Goal: Find specific page/section: Find specific page/section

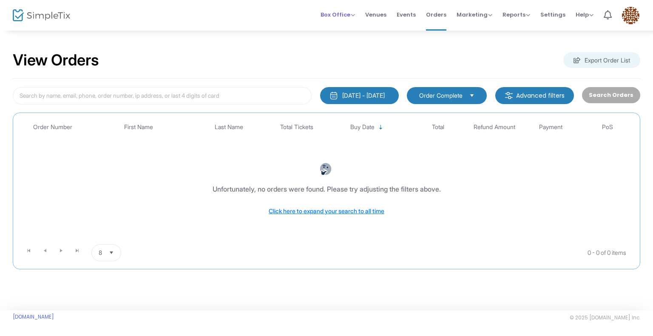
click at [335, 14] on span "Box Office" at bounding box center [337, 15] width 34 height 8
click at [336, 45] on li "Bookings" at bounding box center [350, 45] width 61 height 17
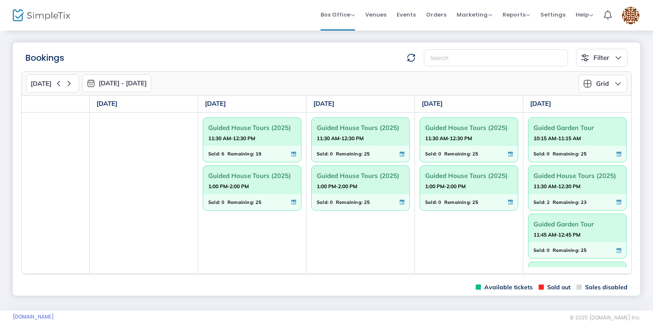
click at [562, 132] on span "Guided Garden Tour" at bounding box center [577, 127] width 88 height 13
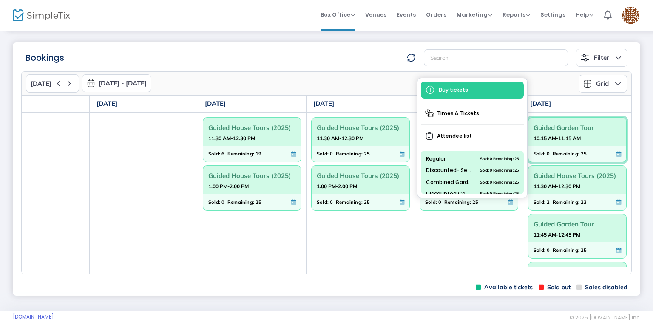
click at [263, 45] on m-panel-header "Bookings Filter Minimum available capacity Events Guided House Tours (2025) Gui…" at bounding box center [326, 54] width 627 height 24
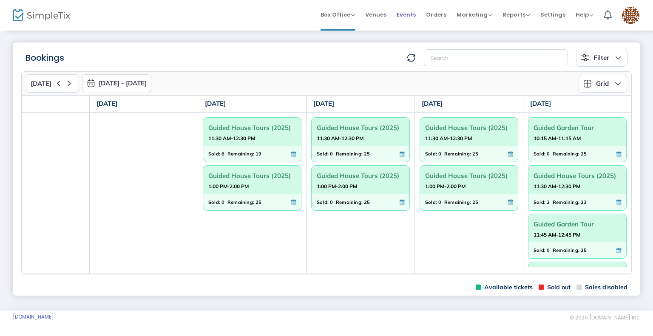
click at [409, 15] on span "Events" at bounding box center [405, 15] width 19 height 22
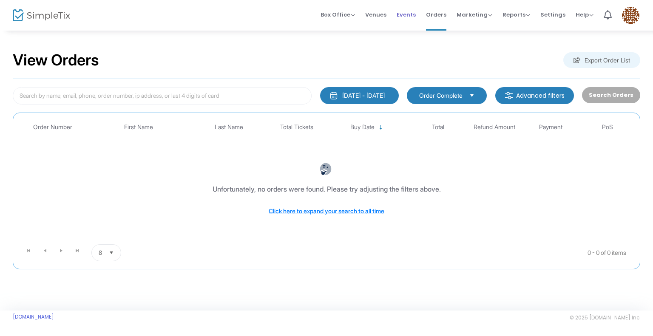
click at [413, 11] on span "Events" at bounding box center [405, 15] width 19 height 22
